Goal: Task Accomplishment & Management: Manage account settings

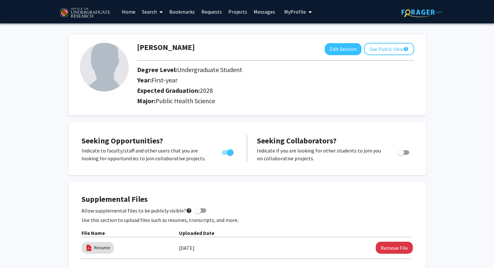
scroll to position [299, 0]
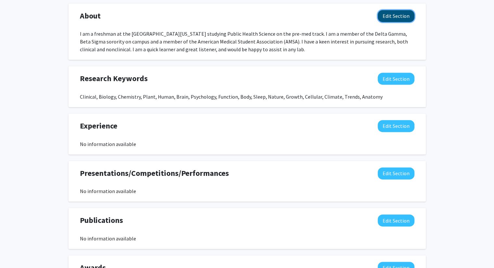
click at [407, 21] on button "Edit Section" at bounding box center [396, 16] width 37 height 12
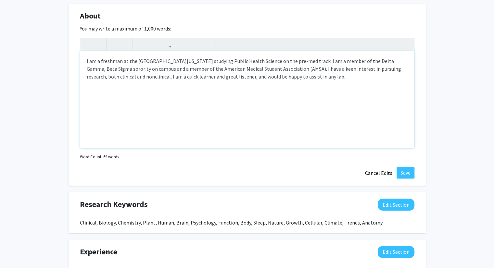
click at [111, 60] on div "I am a freshman at the [GEOGRAPHIC_DATA][US_STATE] studying Public Health Scien…" at bounding box center [247, 99] width 334 height 97
type textarea "I am a sophomore at the [GEOGRAPHIC_DATA][US_STATE] studying Public Health Scie…"
click at [183, 108] on div "I am a sophomore at the [GEOGRAPHIC_DATA][US_STATE] studying Public Health Scie…" at bounding box center [247, 99] width 334 height 97
click at [410, 172] on button "Save" at bounding box center [405, 173] width 18 height 12
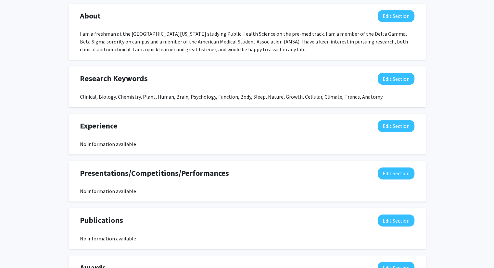
click at [186, 50] on div "I am a freshman at the [GEOGRAPHIC_DATA][US_STATE] studying Public Health Scien…" at bounding box center [247, 41] width 334 height 23
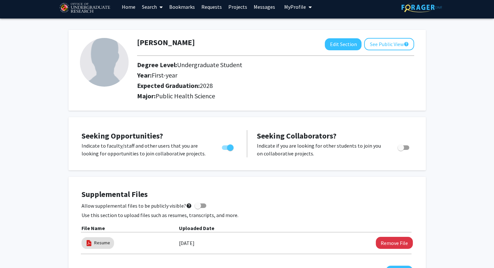
scroll to position [5, 0]
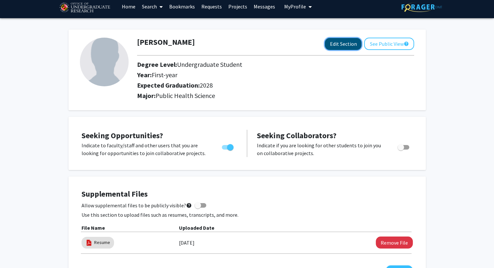
click at [343, 46] on button "Edit Section" at bounding box center [343, 44] width 37 height 12
select select "first-year"
select select "2028"
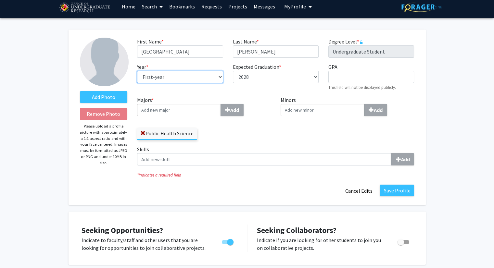
click at [163, 80] on select "--- First-year Sophomore Junior Senior Postbaccalaureate Certificate" at bounding box center [180, 77] width 86 height 12
select select "sophomore"
click at [137, 71] on select "--- First-year Sophomore Junior Senior Postbaccalaureate Certificate" at bounding box center [180, 77] width 86 height 12
click at [400, 191] on button "Save Profile" at bounding box center [397, 191] width 34 height 12
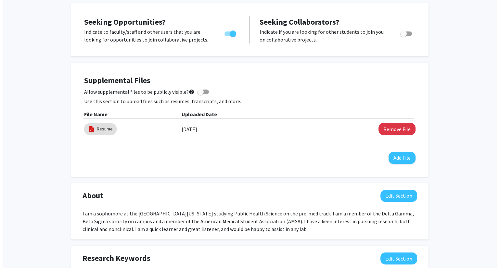
scroll to position [121, 0]
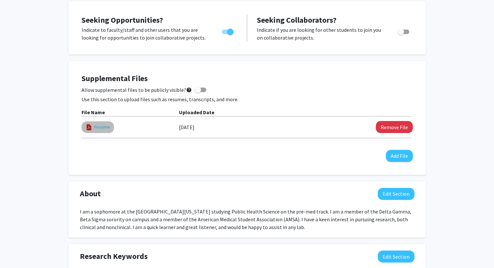
click at [102, 129] on link "Resume" at bounding box center [102, 127] width 16 height 7
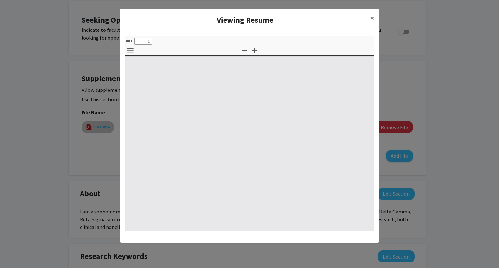
select select "custom"
type input "0"
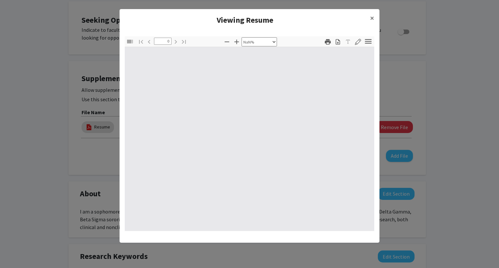
select select "auto"
type input "1"
select select "auto"
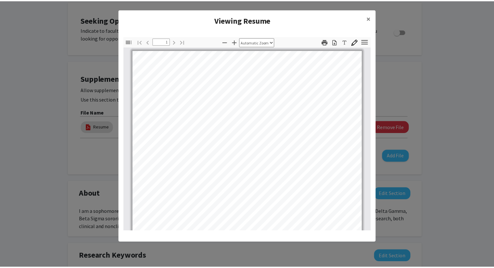
scroll to position [0, 0]
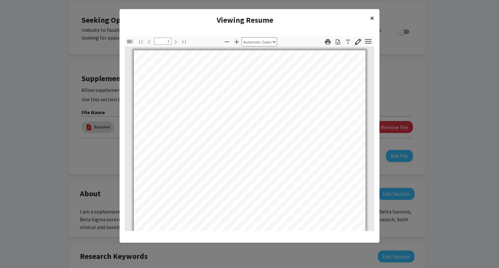
click at [373, 13] on span "×" at bounding box center [372, 18] width 4 height 10
